Goal: Find specific page/section: Find specific page/section

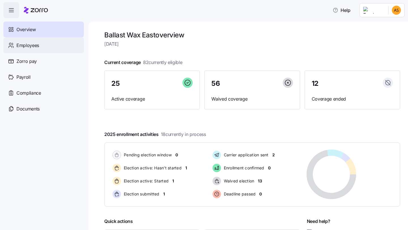
click at [43, 41] on div "Employees" at bounding box center [43, 45] width 80 height 16
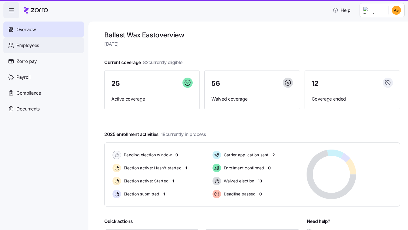
click at [54, 46] on div "Employees" at bounding box center [43, 45] width 80 height 16
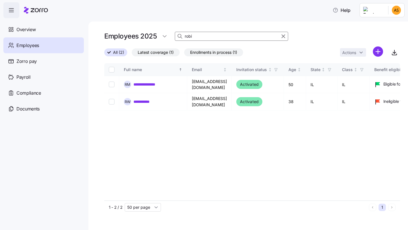
click at [196, 34] on input "robi" at bounding box center [231, 36] width 113 height 9
type input "dee"
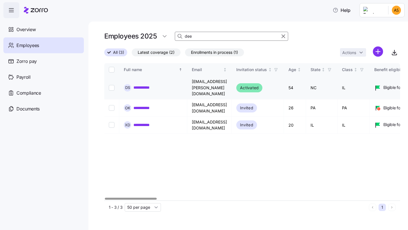
click at [148, 87] on link "**********" at bounding box center [145, 88] width 24 height 6
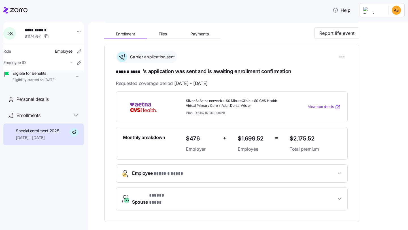
scroll to position [58, 0]
